Goal: Navigation & Orientation: Find specific page/section

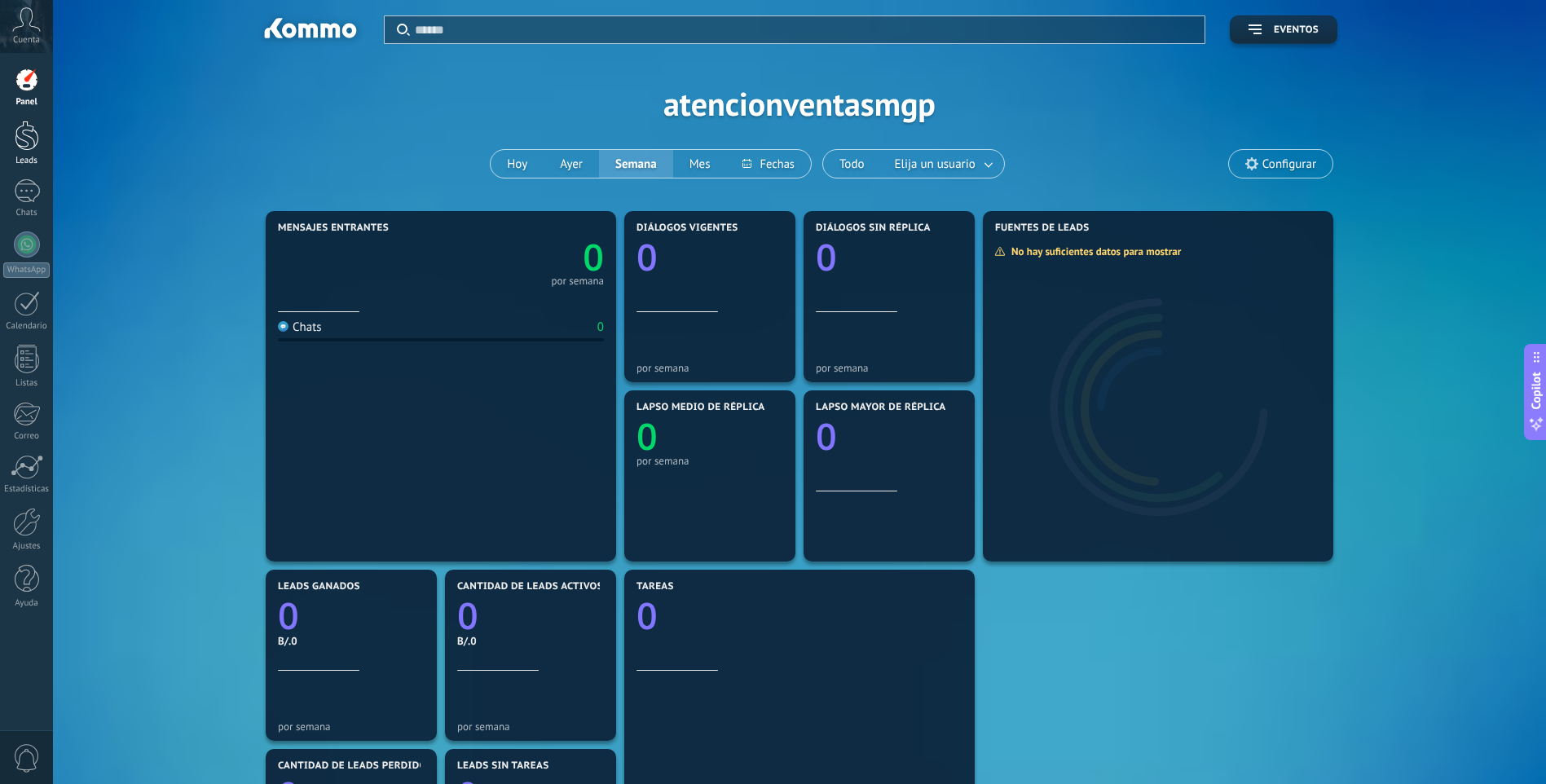
click at [37, 156] on div "Leads" at bounding box center [26, 161] width 47 height 11
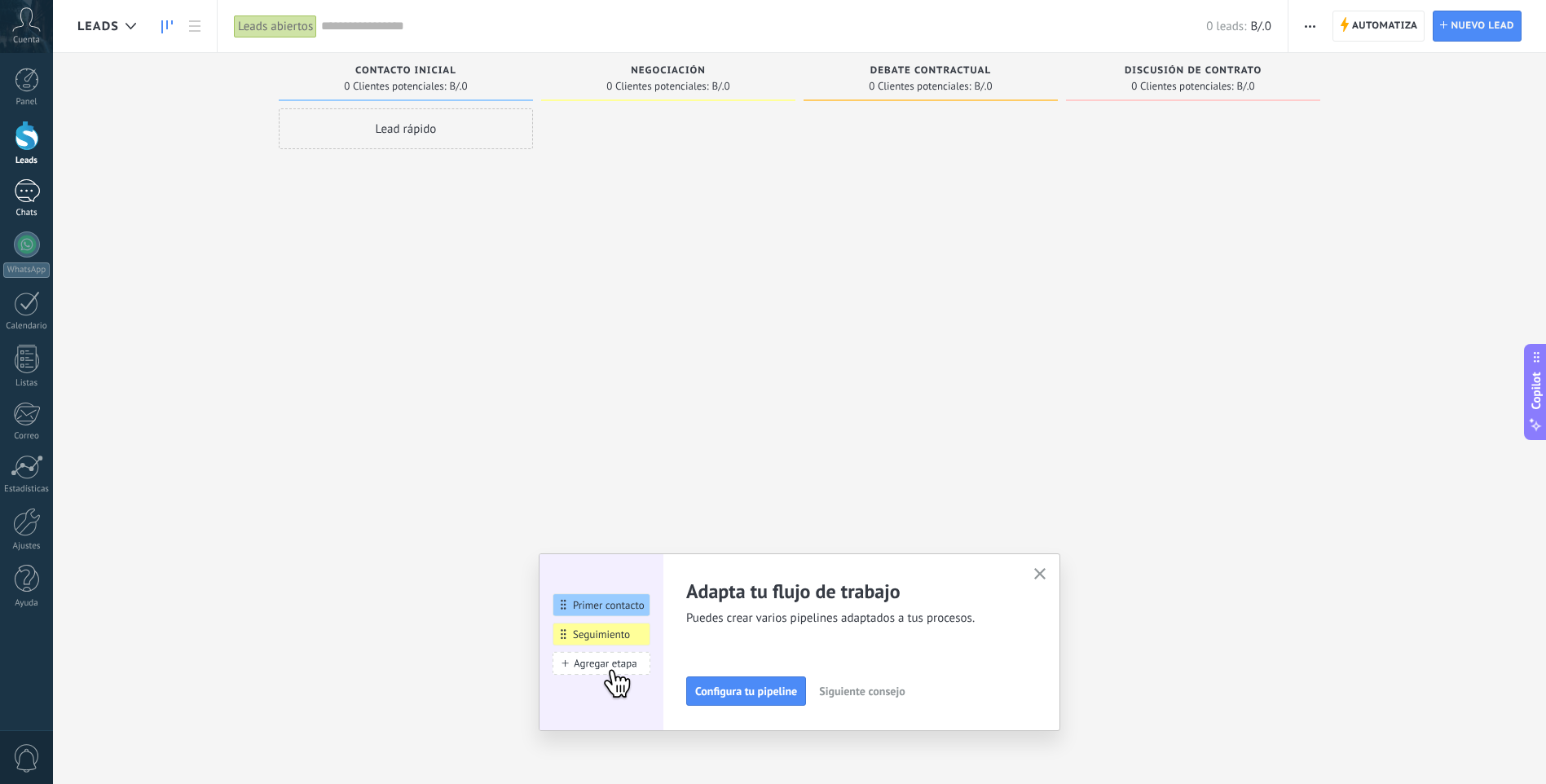
click at [14, 193] on div at bounding box center [26, 191] width 26 height 23
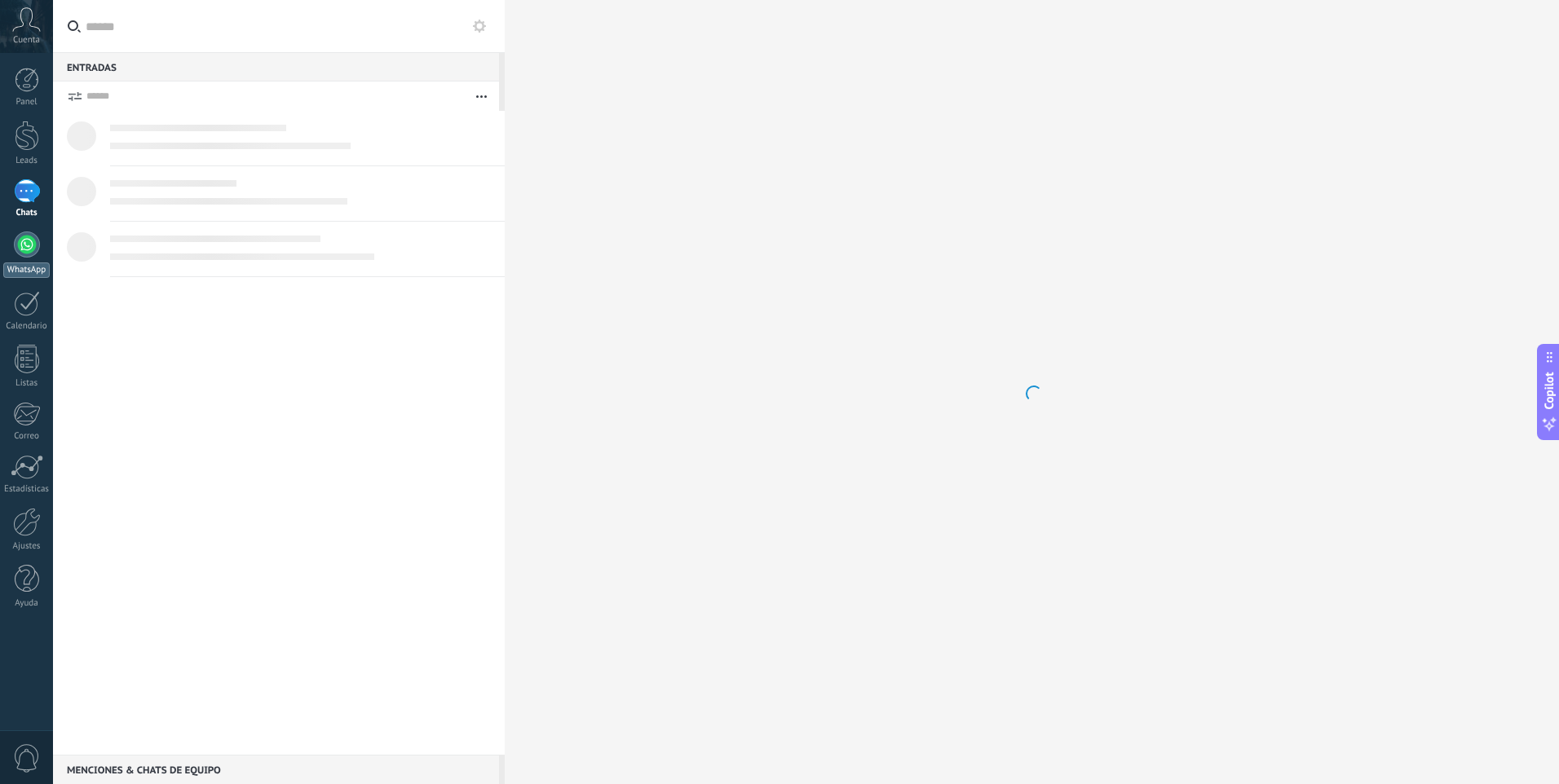
click at [24, 254] on div at bounding box center [26, 244] width 26 height 26
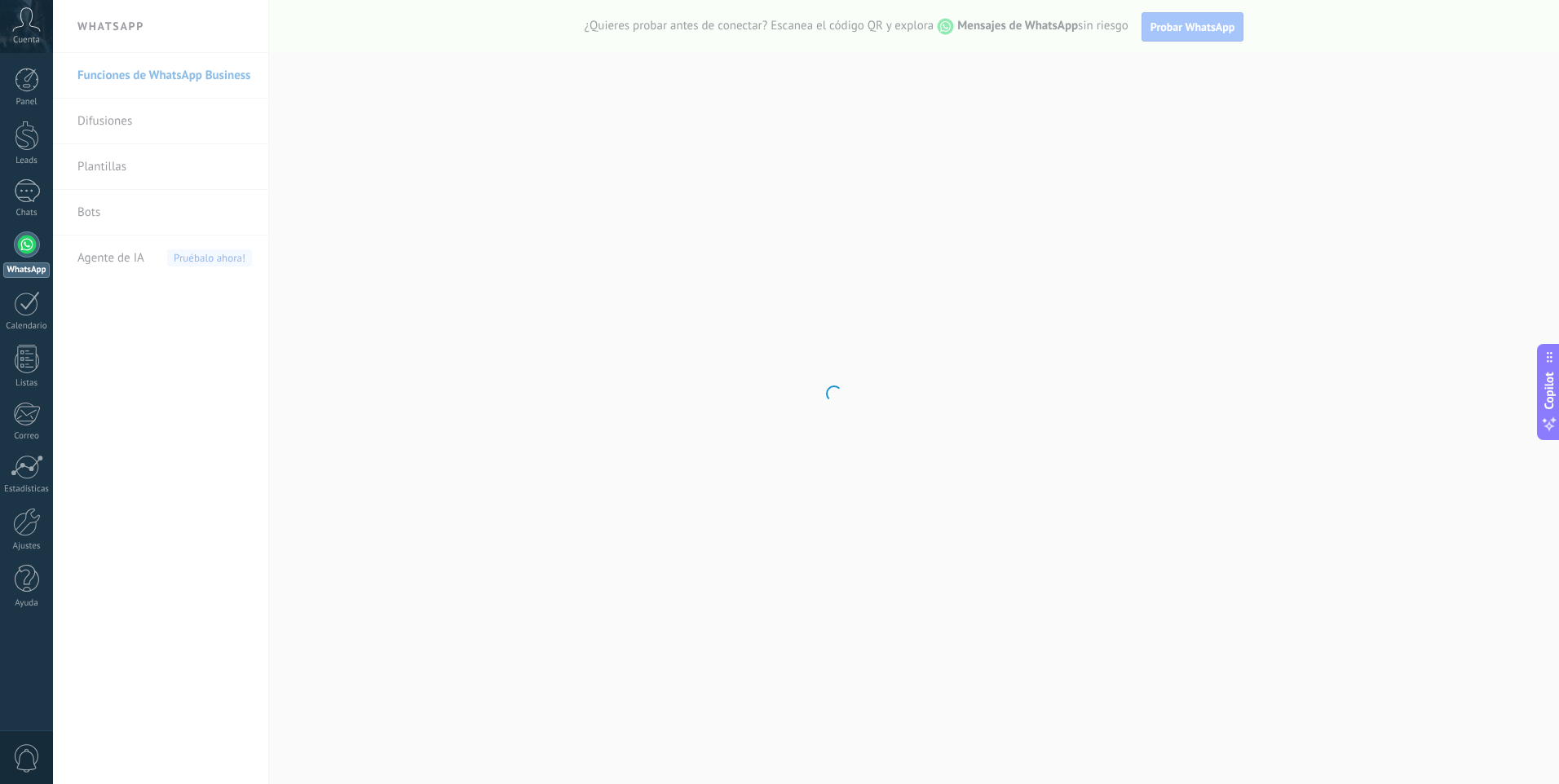
click at [23, 454] on div "Panel Leads Chats WhatsApp Clientes" at bounding box center [26, 346] width 53 height 557
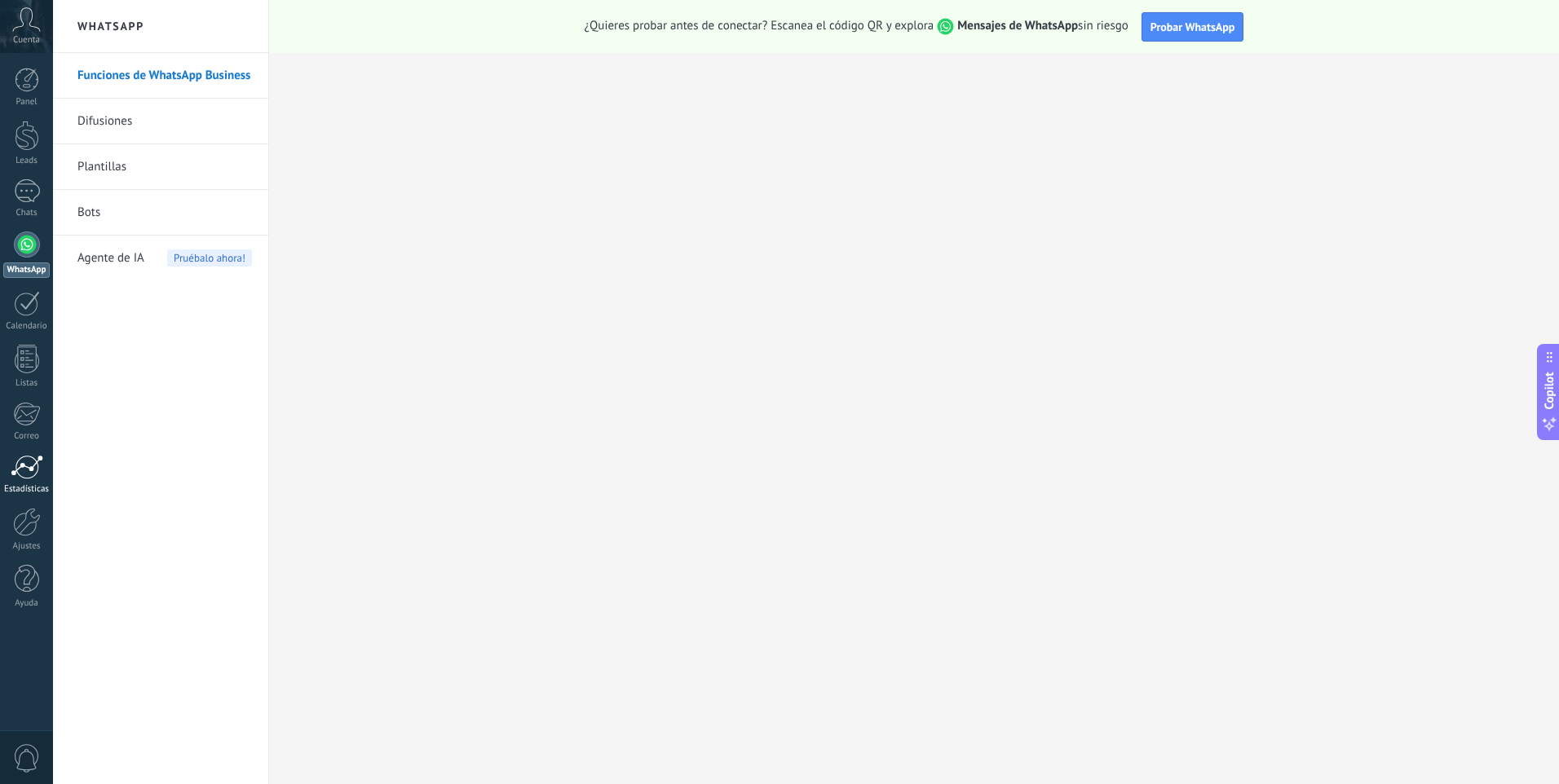
click at [26, 466] on div at bounding box center [27, 466] width 33 height 24
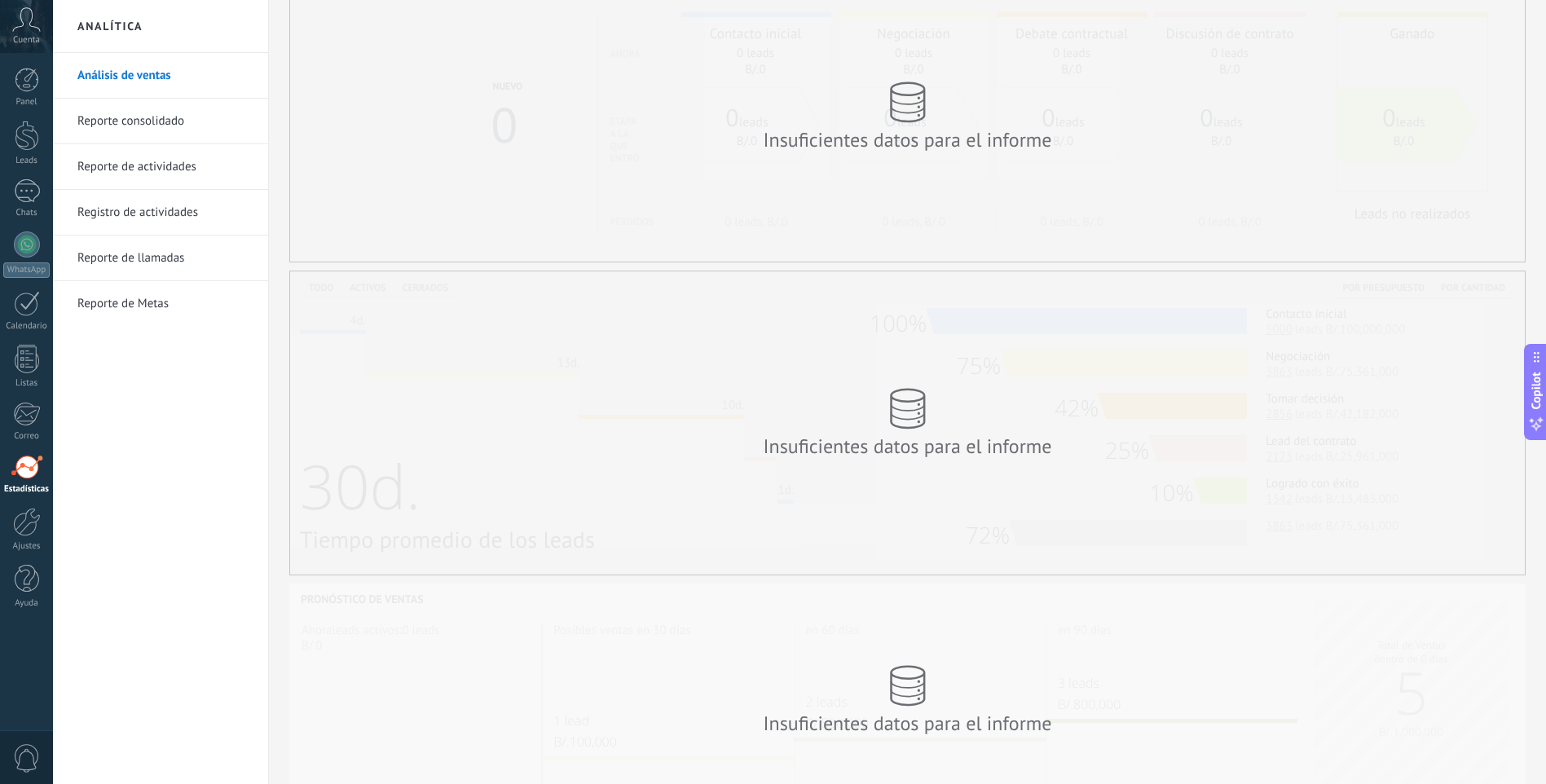
scroll to position [168, 0]
